Goal: Information Seeking & Learning: Learn about a topic

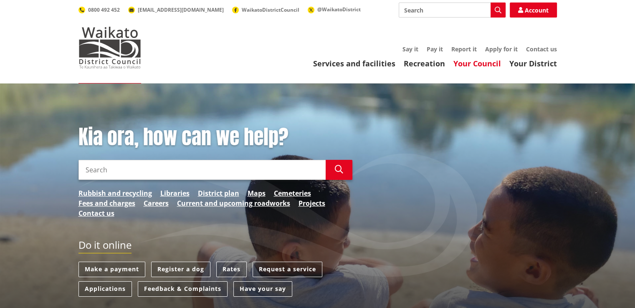
click at [483, 64] on link "Your Council" at bounding box center [477, 63] width 48 height 10
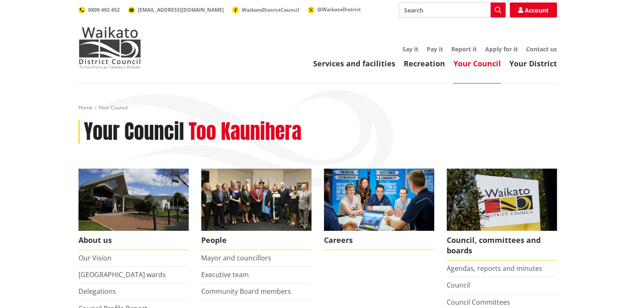
drag, startPoint x: 411, startPoint y: 0, endPoint x: 409, endPoint y: 7, distance: 6.9
click at [409, 2] on header "Toggle search Toggle navigation Services and facilities Recreation Your Council…" at bounding box center [317, 41] width 635 height 83
click at [409, 9] on input "Search" at bounding box center [452, 10] width 107 height 15
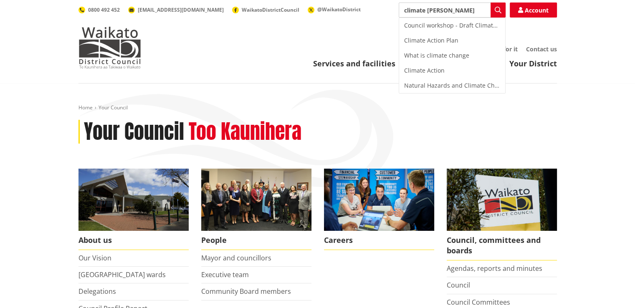
type input "climate change"
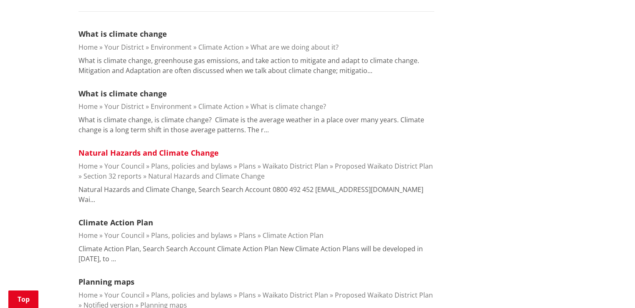
scroll to position [250, 0]
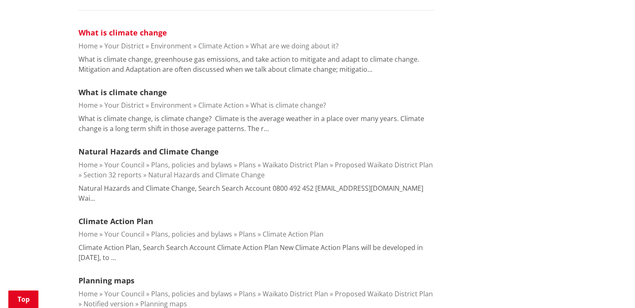
click at [112, 34] on link "What is climate change" at bounding box center [122, 33] width 88 height 10
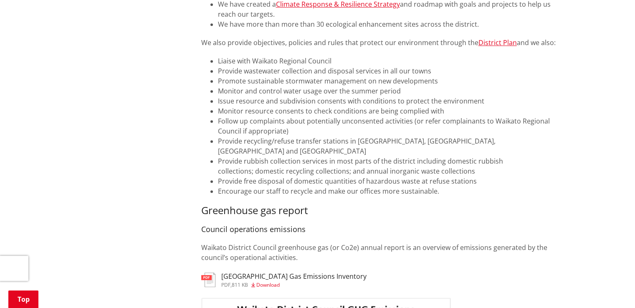
scroll to position [376, 0]
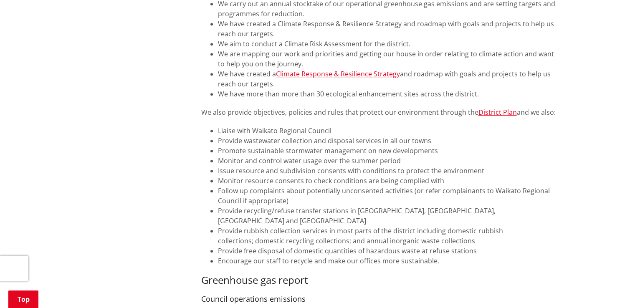
click at [349, 78] on link "Climate Response & Resilience Strategy" at bounding box center [338, 73] width 124 height 9
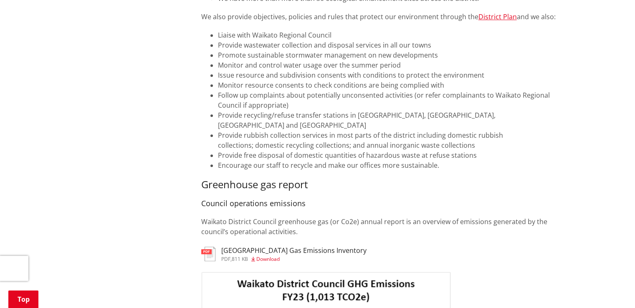
scroll to position [501, 0]
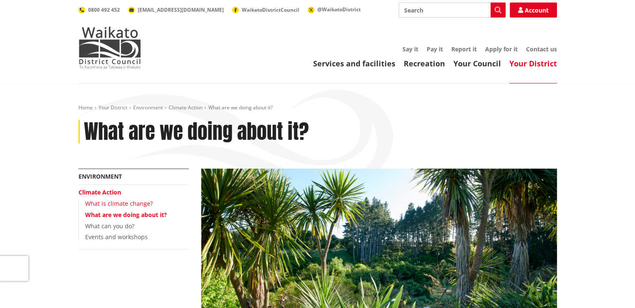
click at [125, 202] on link "What is climate change?" at bounding box center [119, 203] width 68 height 8
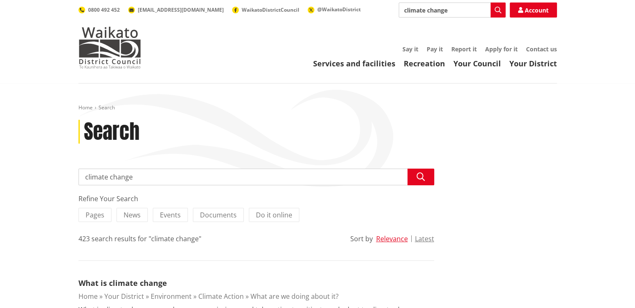
drag, startPoint x: 387, startPoint y: 7, endPoint x: 350, endPoint y: 3, distance: 37.4
click at [350, 3] on div "Search climate change Search Account 0800 492 452 [EMAIL_ADDRESS][DOMAIN_NAME] …" at bounding box center [317, 10] width 478 height 15
type input "sustainability"
